Goal: Task Accomplishment & Management: Manage account settings

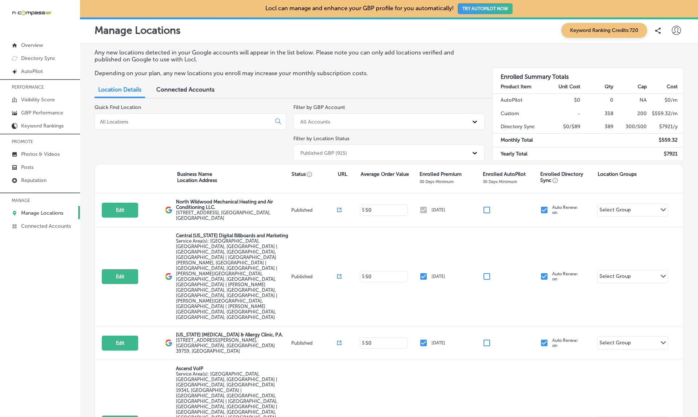
click at [682, 31] on div at bounding box center [676, 30] width 15 height 15
click at [666, 55] on p "My Account" at bounding box center [666, 56] width 33 height 9
select select "US"
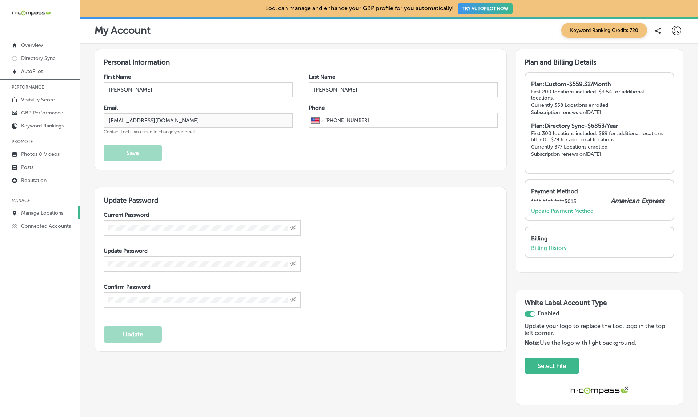
click at [40, 216] on p "Manage Locations" at bounding box center [42, 213] width 42 height 6
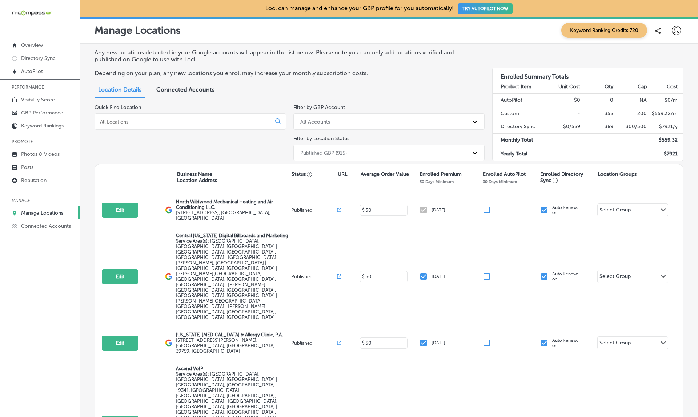
click at [354, 150] on div "Published GBP (915)" at bounding box center [383, 153] width 172 height 12
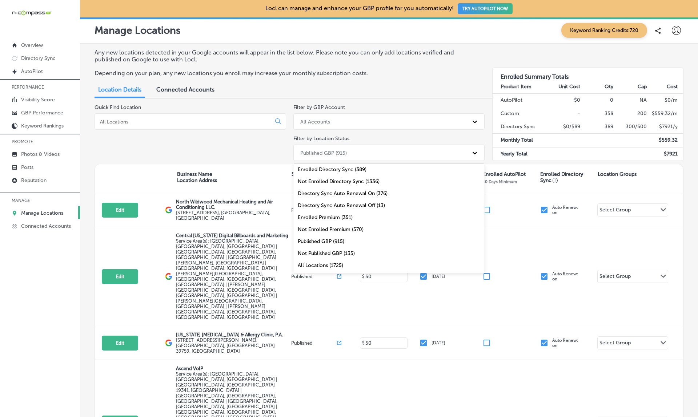
scroll to position [26, 0]
click at [340, 179] on div "Not Enrolled Directory Sync (1336)" at bounding box center [389, 182] width 192 height 12
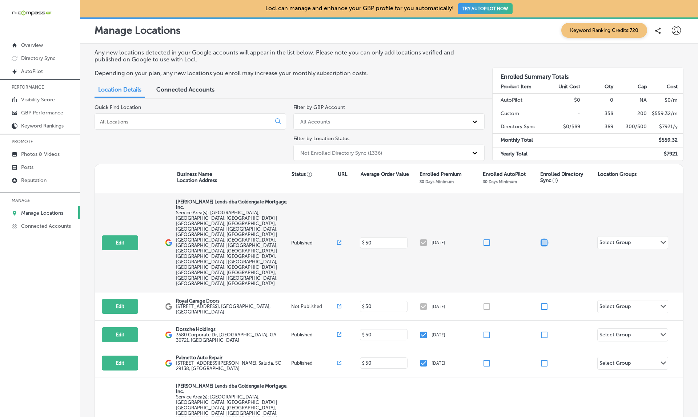
click at [544, 239] on input "checkbox" at bounding box center [544, 243] width 9 height 9
checkbox input "true"
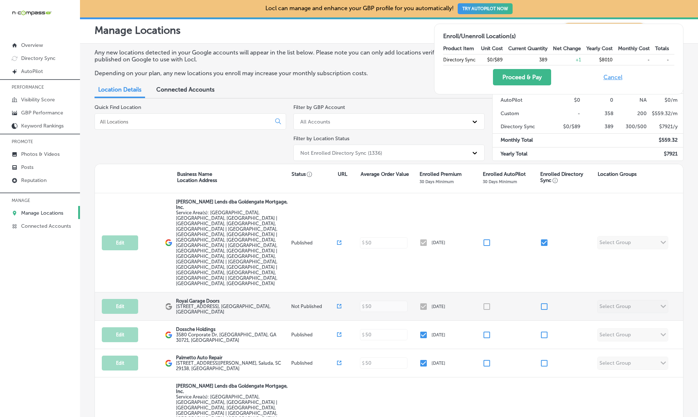
click at [546, 303] on input "checkbox" at bounding box center [544, 307] width 9 height 9
checkbox input "true"
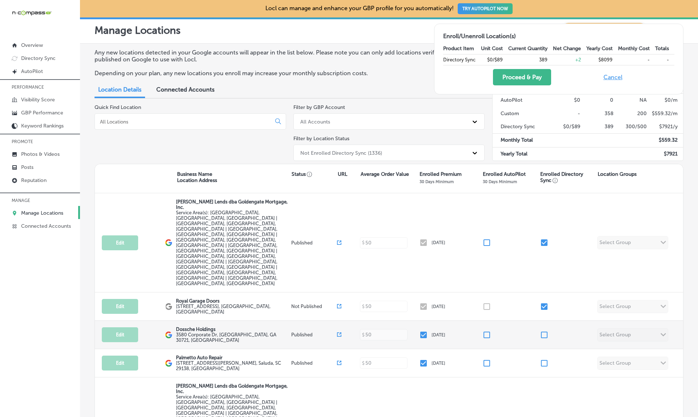
click at [545, 331] on input "checkbox" at bounding box center [544, 335] width 9 height 9
checkbox input "true"
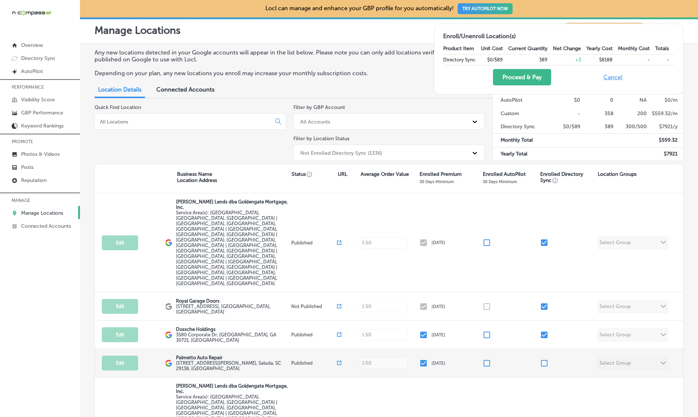
click at [545, 359] on input "checkbox" at bounding box center [544, 363] width 9 height 9
checkbox input "true"
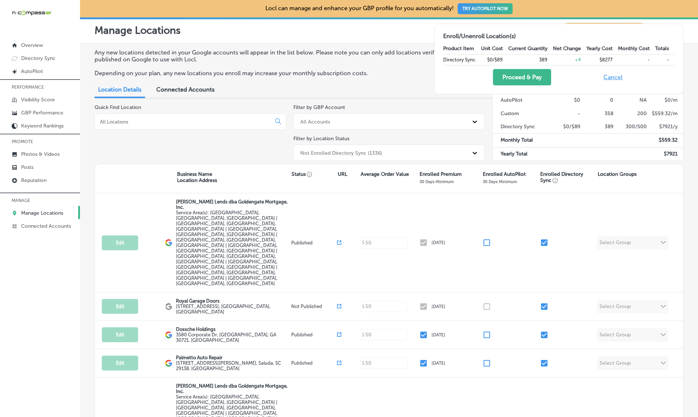
click at [609, 79] on button "Cancel" at bounding box center [612, 77] width 23 height 16
checkbox input "false"
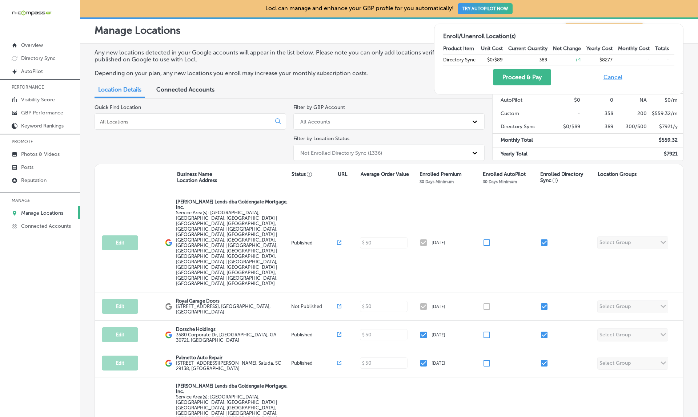
checkbox input "false"
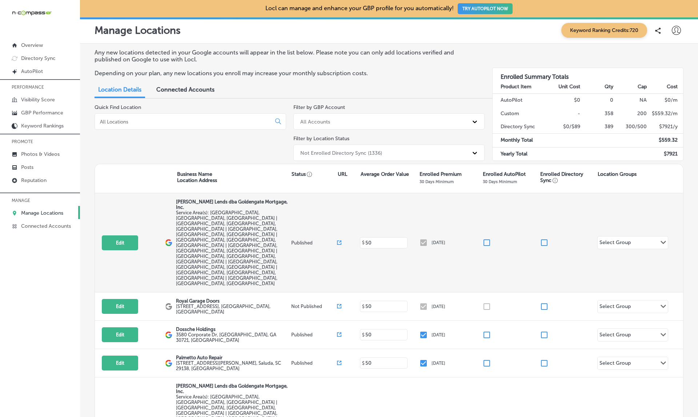
click at [541, 239] on input "checkbox" at bounding box center [544, 243] width 9 height 9
checkbox input "true"
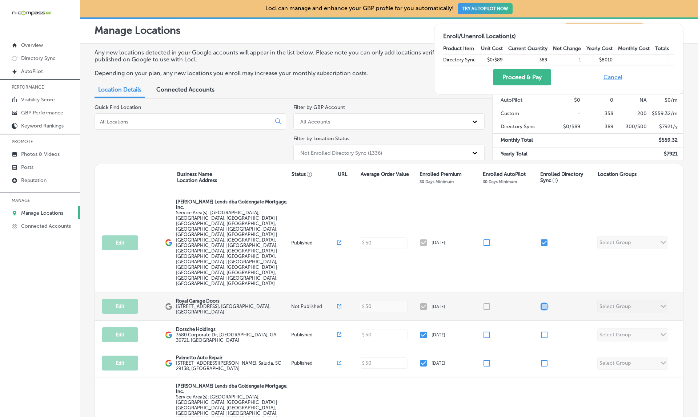
click at [542, 303] on input "checkbox" at bounding box center [544, 307] width 9 height 9
checkbox input "true"
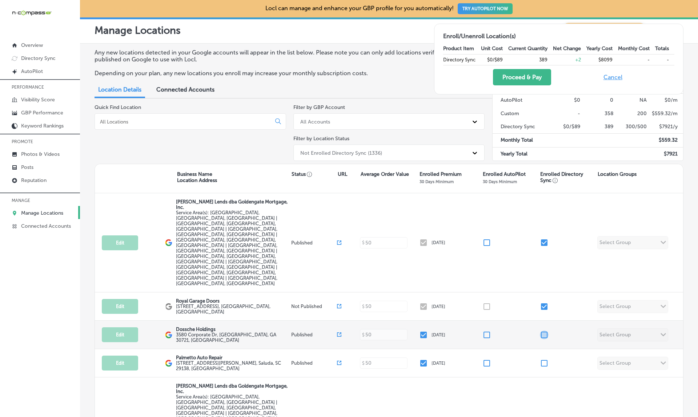
click at [542, 331] on input "checkbox" at bounding box center [544, 335] width 9 height 9
checkbox input "true"
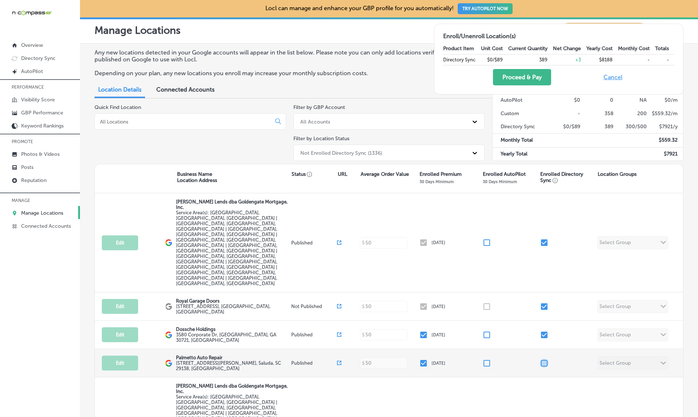
click at [543, 359] on input "checkbox" at bounding box center [544, 363] width 9 height 9
checkbox input "true"
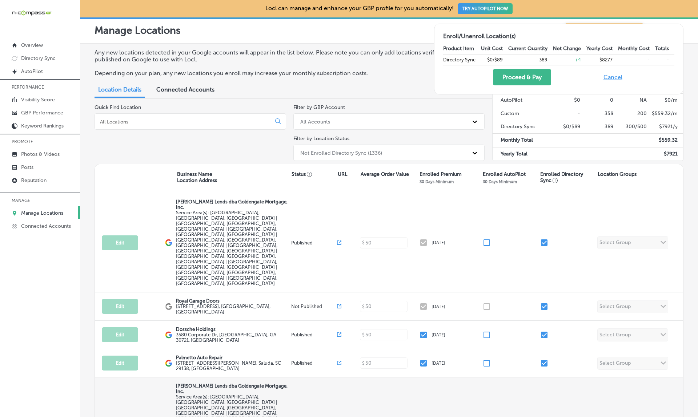
checkbox input "false"
checkbox input "true"
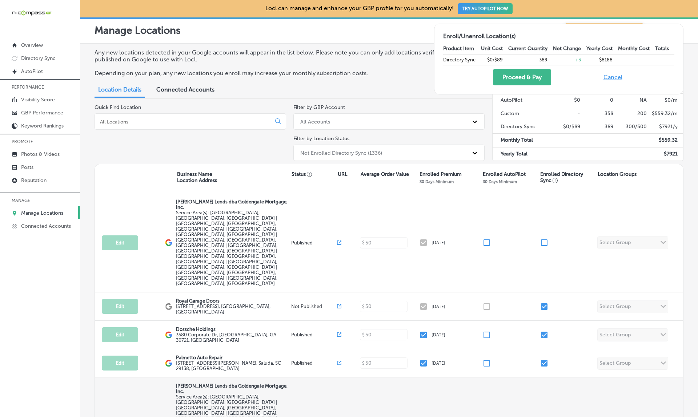
checkbox input "true"
checkbox input "false"
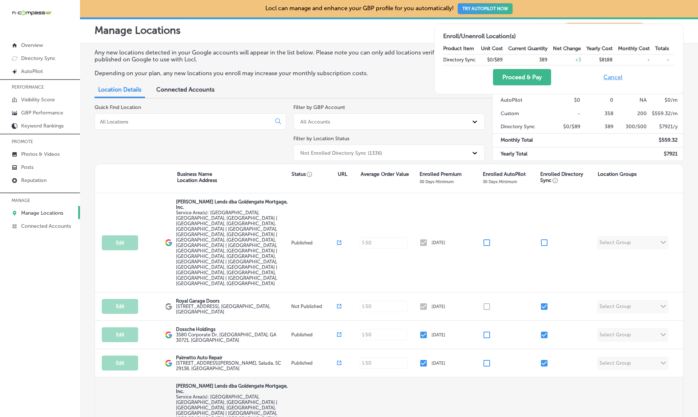
checkbox input "true"
checkbox input "false"
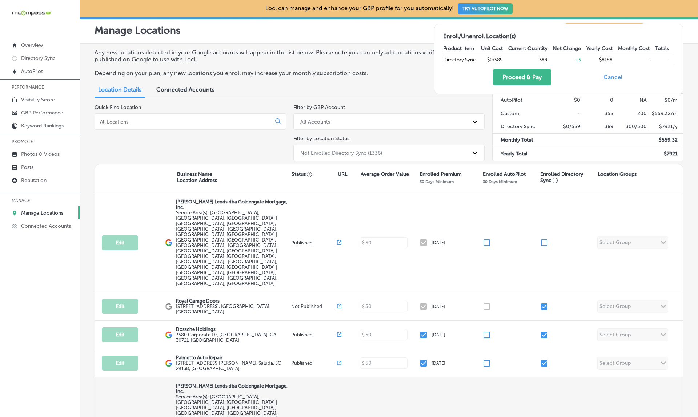
checkbox input "true"
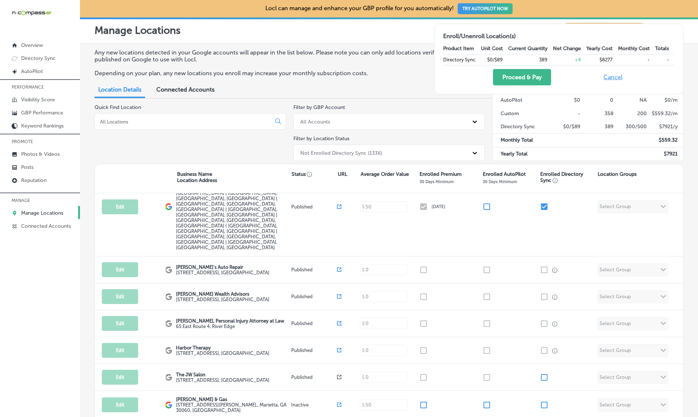
scroll to position [221, 0]
click at [612, 77] on button "Cancel" at bounding box center [612, 77] width 23 height 16
checkbox input "false"
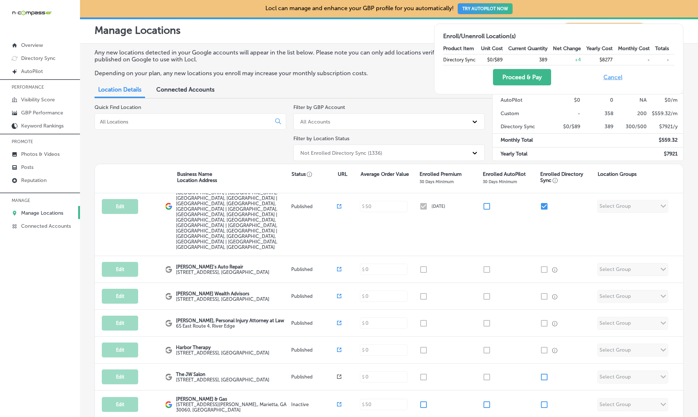
checkbox input "false"
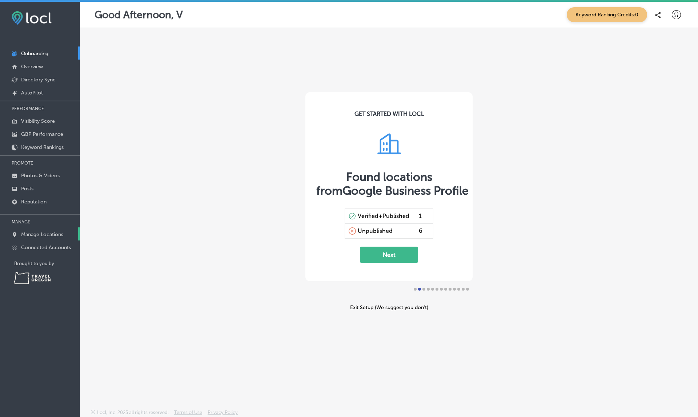
click at [40, 236] on p "Manage Locations" at bounding box center [42, 235] width 42 height 6
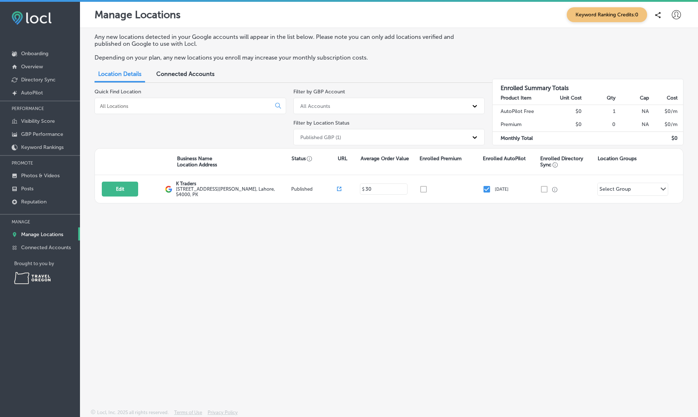
click at [673, 16] on icon at bounding box center [676, 14] width 9 height 9
click at [657, 42] on p "My Account" at bounding box center [666, 41] width 33 height 9
select select "US"
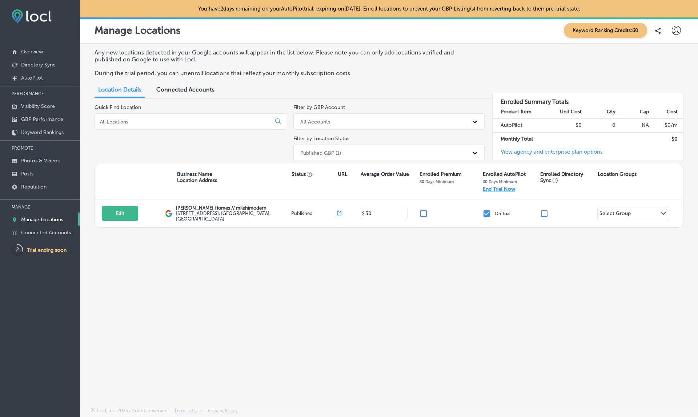
click at [677, 28] on icon at bounding box center [676, 30] width 9 height 9
click at [647, 55] on div at bounding box center [647, 57] width 6 height 6
select select "US"
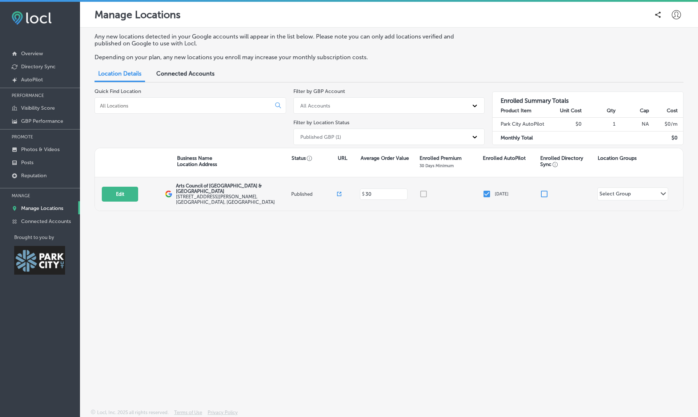
click at [542, 190] on input "checkbox" at bounding box center [544, 194] width 9 height 9
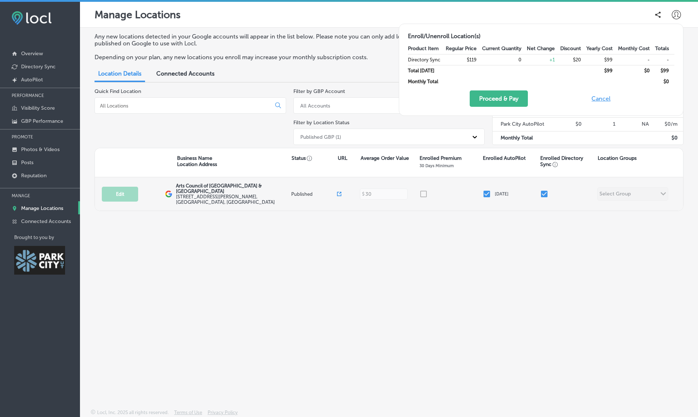
click at [542, 190] on input "checkbox" at bounding box center [544, 194] width 9 height 9
checkbox input "false"
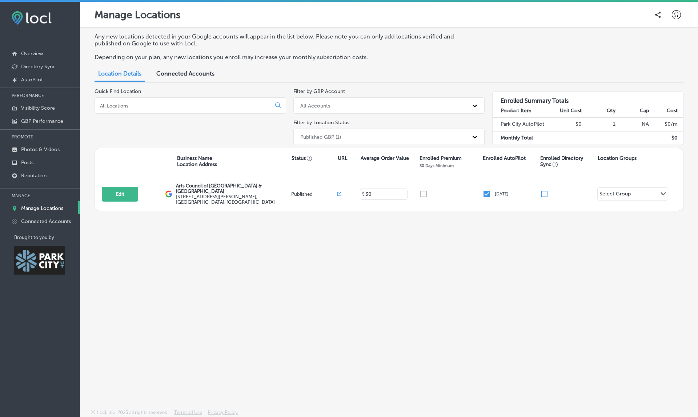
click at [675, 19] on icon at bounding box center [676, 14] width 9 height 9
click at [665, 46] on li "My Account" at bounding box center [663, 41] width 50 height 17
select select "US"
